Goal: Find specific page/section: Find specific page/section

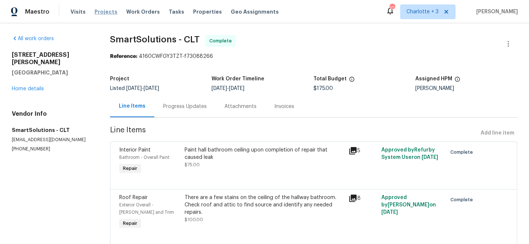
click at [99, 12] on span "Projects" at bounding box center [105, 11] width 23 height 7
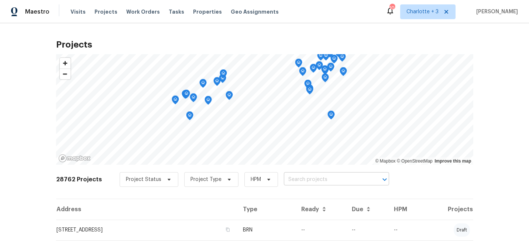
click at [298, 179] on input "text" at bounding box center [326, 179] width 84 height 11
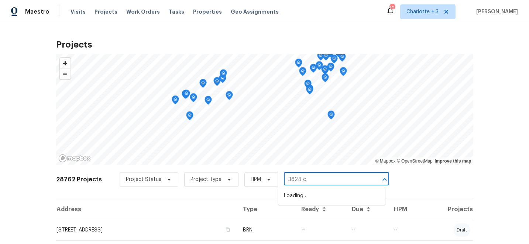
type input "3624 cr"
click at [310, 214] on li "[STREET_ADDRESS]" at bounding box center [331, 208] width 107 height 12
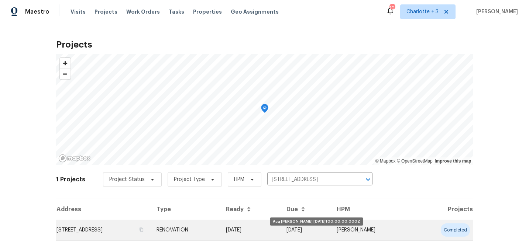
click at [280, 225] on td "[DATE]" at bounding box center [250, 230] width 60 height 21
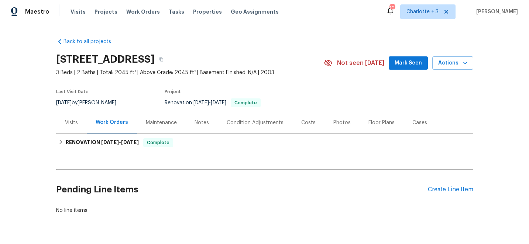
click at [338, 122] on div "Photos" at bounding box center [341, 122] width 17 height 7
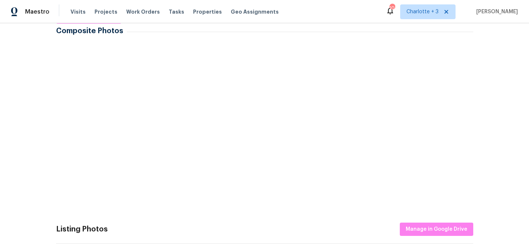
scroll to position [134, 0]
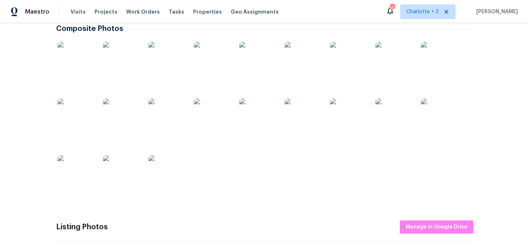
click at [72, 51] on img at bounding box center [76, 60] width 37 height 37
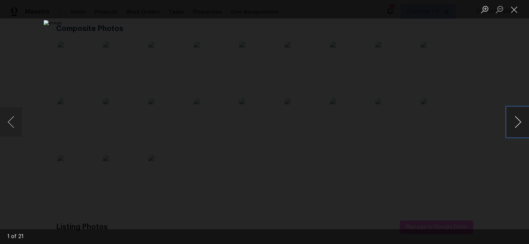
click at [517, 121] on button "Next image" at bounding box center [517, 122] width 22 height 30
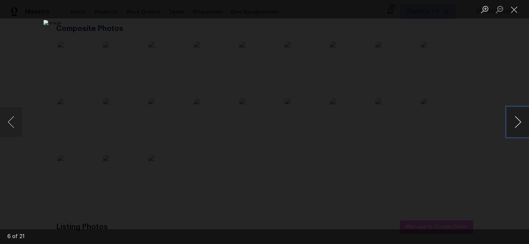
click at [517, 121] on button "Next image" at bounding box center [517, 122] width 22 height 30
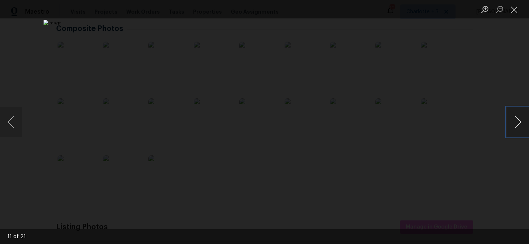
click at [517, 120] on button "Next image" at bounding box center [517, 122] width 22 height 30
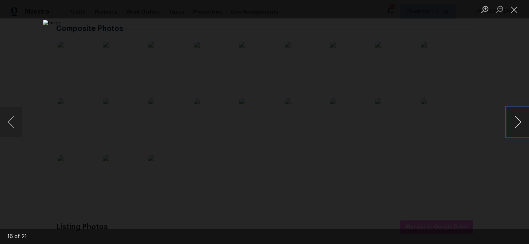
click at [517, 120] on button "Next image" at bounding box center [517, 122] width 22 height 30
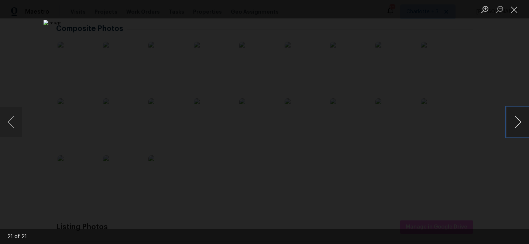
click at [517, 120] on button "Next image" at bounding box center [517, 122] width 22 height 30
click at [513, 7] on button "Close lightbox" at bounding box center [513, 9] width 15 height 13
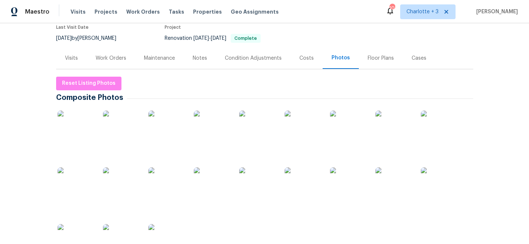
scroll to position [57, 0]
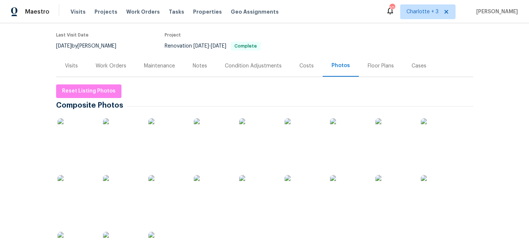
click at [300, 66] on div "Costs" at bounding box center [306, 65] width 14 height 7
